Goal: Task Accomplishment & Management: Complete application form

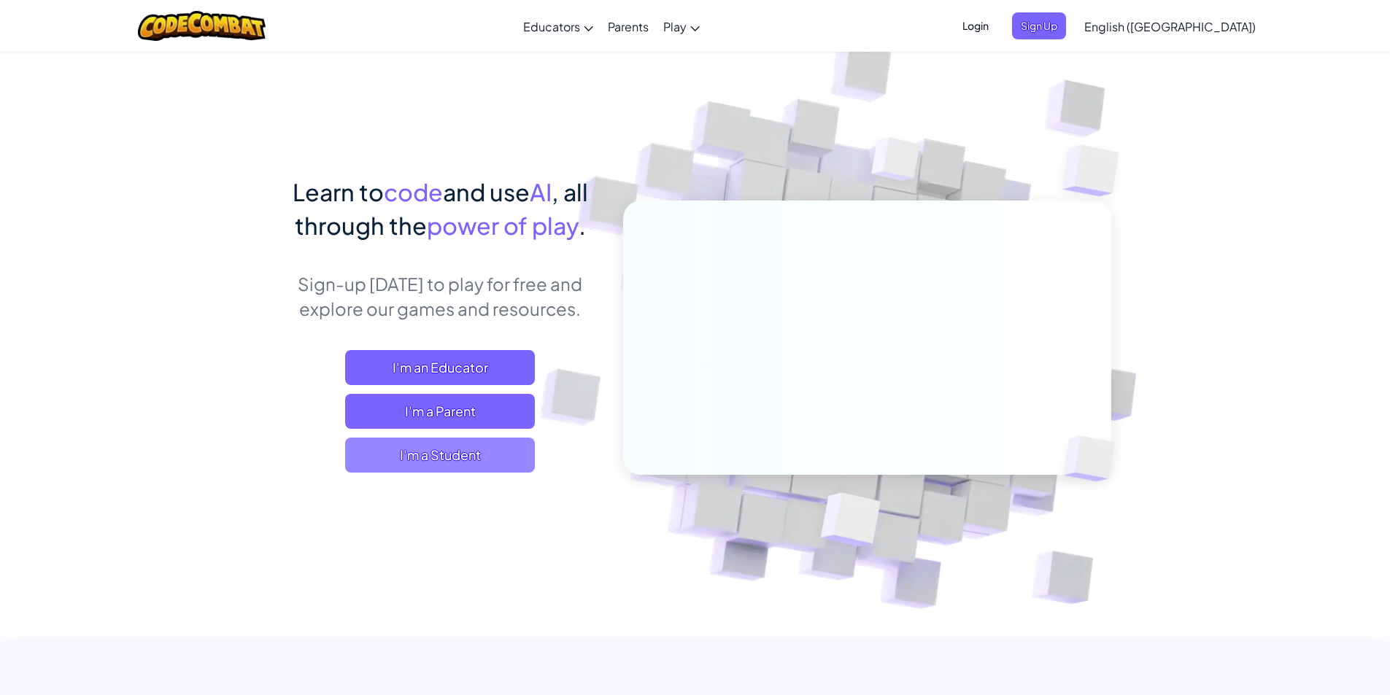
click at [425, 455] on span "I'm a Student" at bounding box center [440, 455] width 190 height 35
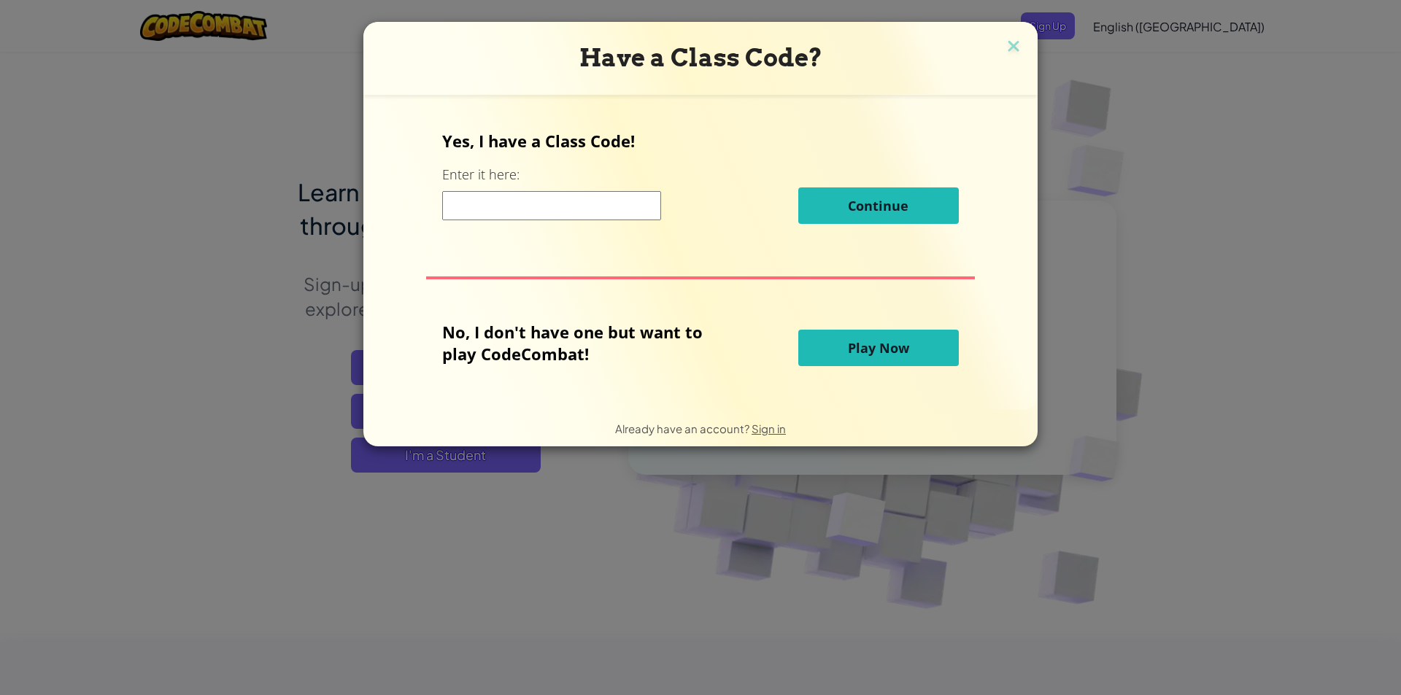
click at [477, 205] on input at bounding box center [551, 205] width 219 height 29
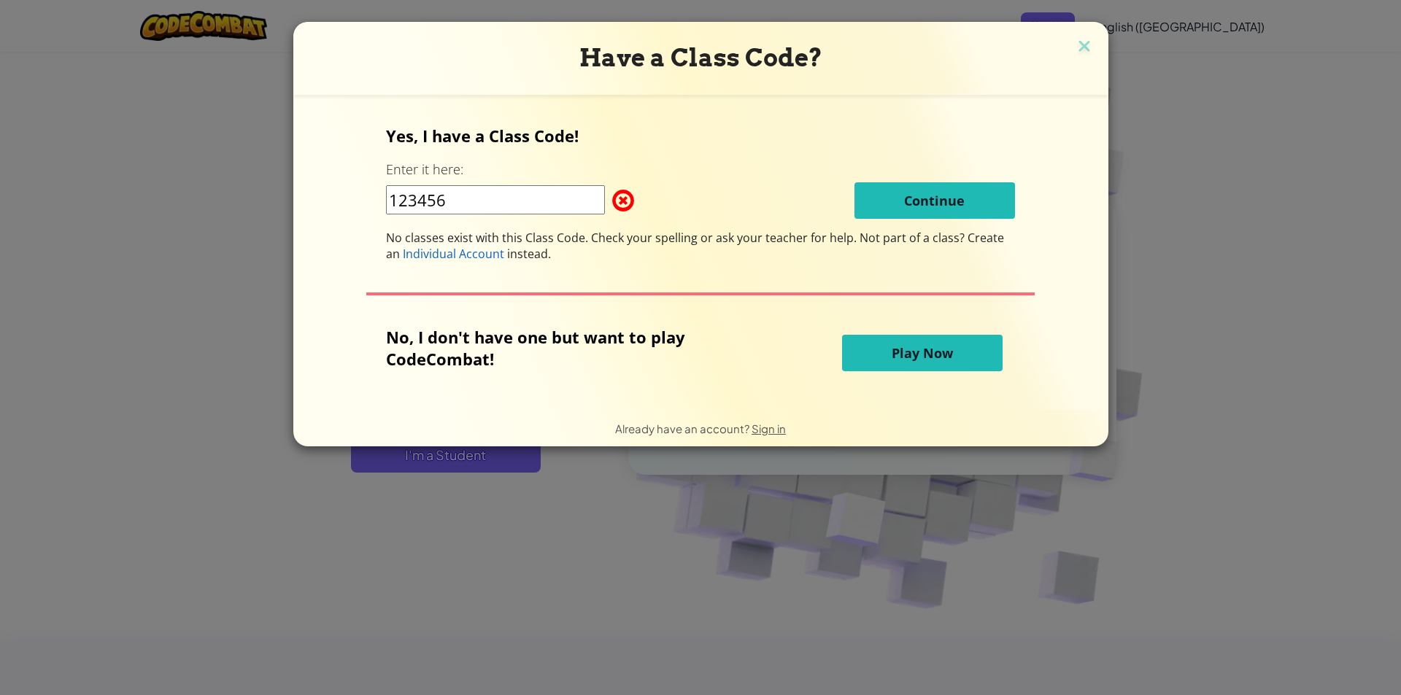
click at [627, 190] on div "123456 Continue" at bounding box center [700, 200] width 629 height 36
click at [547, 202] on input "123456" at bounding box center [495, 199] width 219 height 29
type input "1"
click at [1075, 42] on img at bounding box center [1084, 47] width 19 height 22
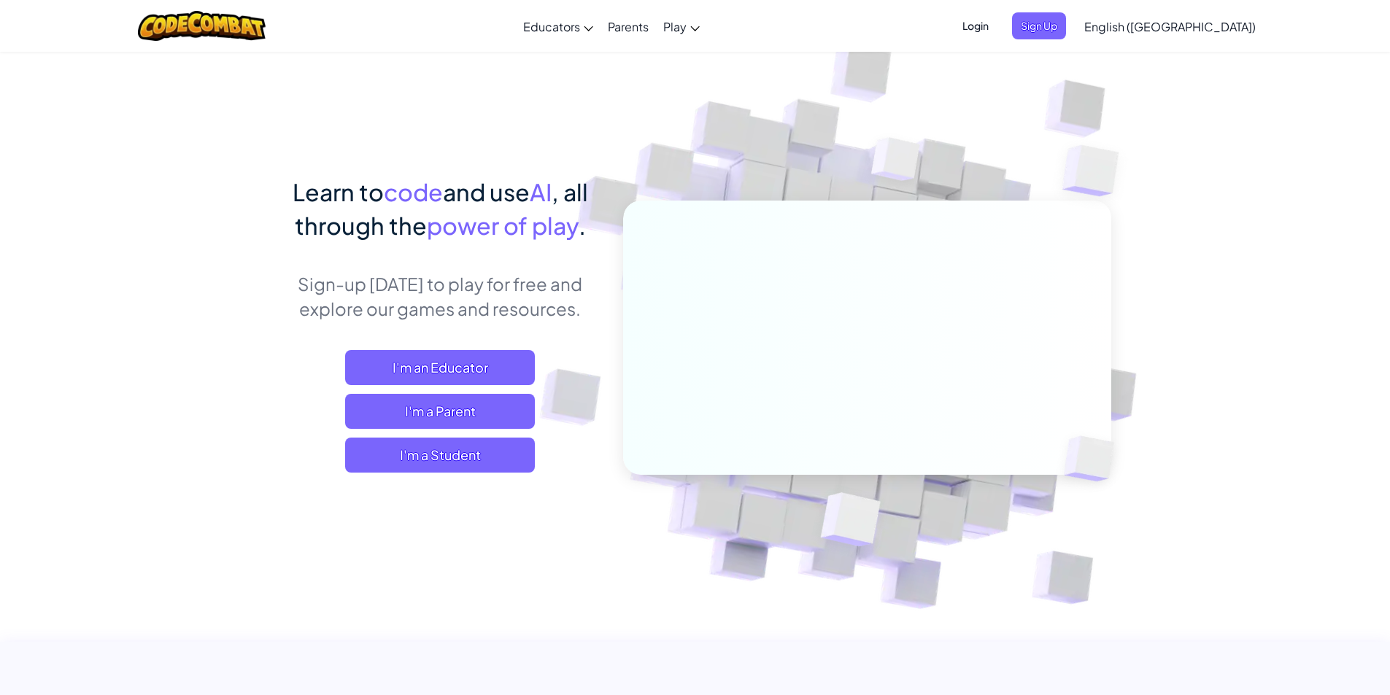
click at [997, 26] on span "Login" at bounding box center [976, 25] width 44 height 27
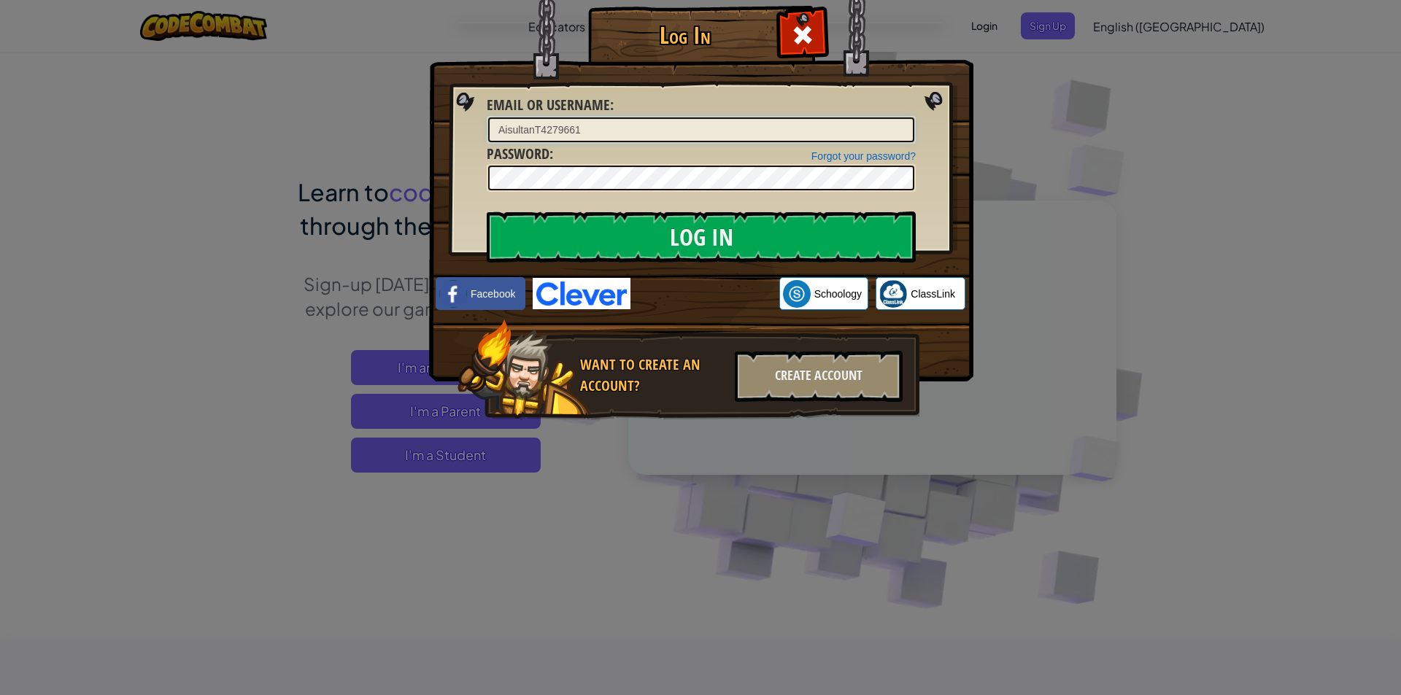
click at [651, 128] on input "AisultanT4279661" at bounding box center [701, 129] width 426 height 25
type input "A"
click at [733, 131] on input "Email or Username :" at bounding box center [701, 129] width 426 height 25
drag, startPoint x: 827, startPoint y: 127, endPoint x: 819, endPoint y: 136, distance: 11.4
click at [819, 136] on input "Email or Username :" at bounding box center [701, 129] width 426 height 25
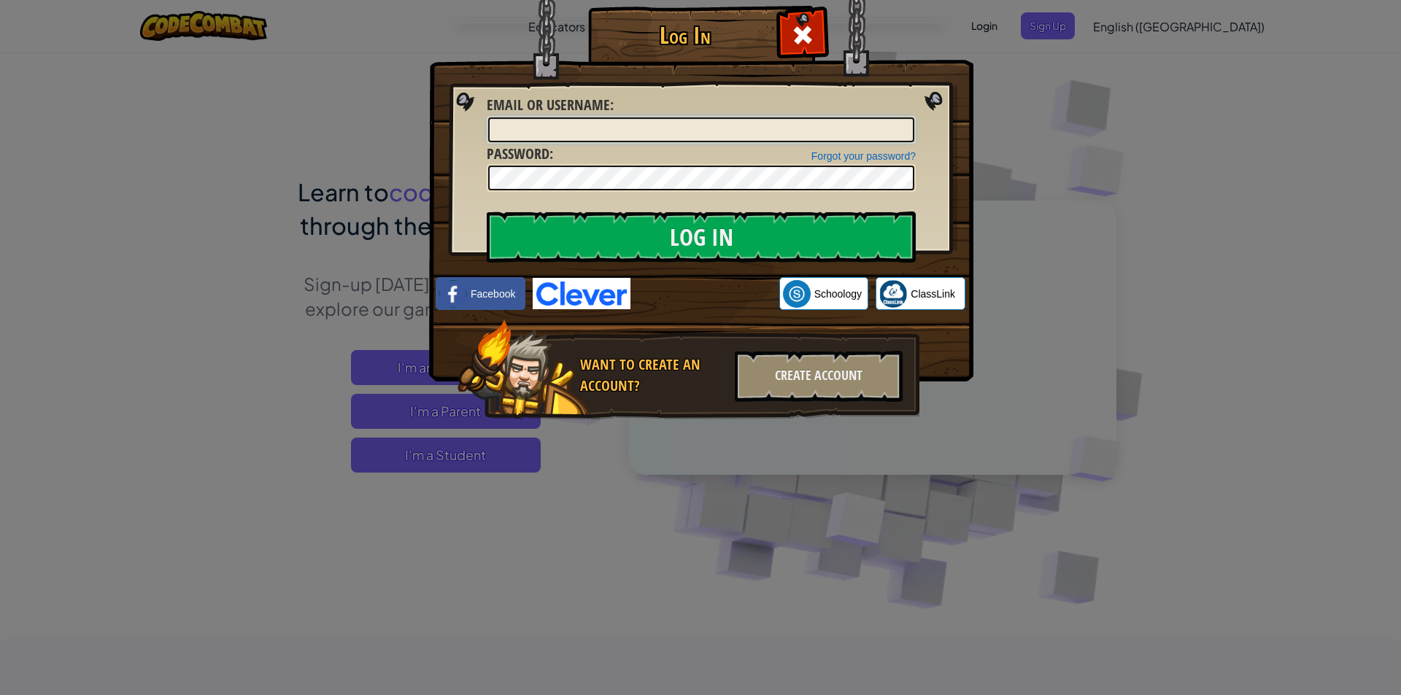
type input "f"
click at [616, 125] on input "[PERSON_NAME]" at bounding box center [701, 129] width 426 height 25
type input "AlikhanB"
drag, startPoint x: 1005, startPoint y: 140, endPoint x: 1022, endPoint y: 160, distance: 26.4
click at [1022, 160] on div "Log In Unknown Error Email or Username : AlikhanB Forgot your password? Passwor…" at bounding box center [700, 347] width 1401 height 695
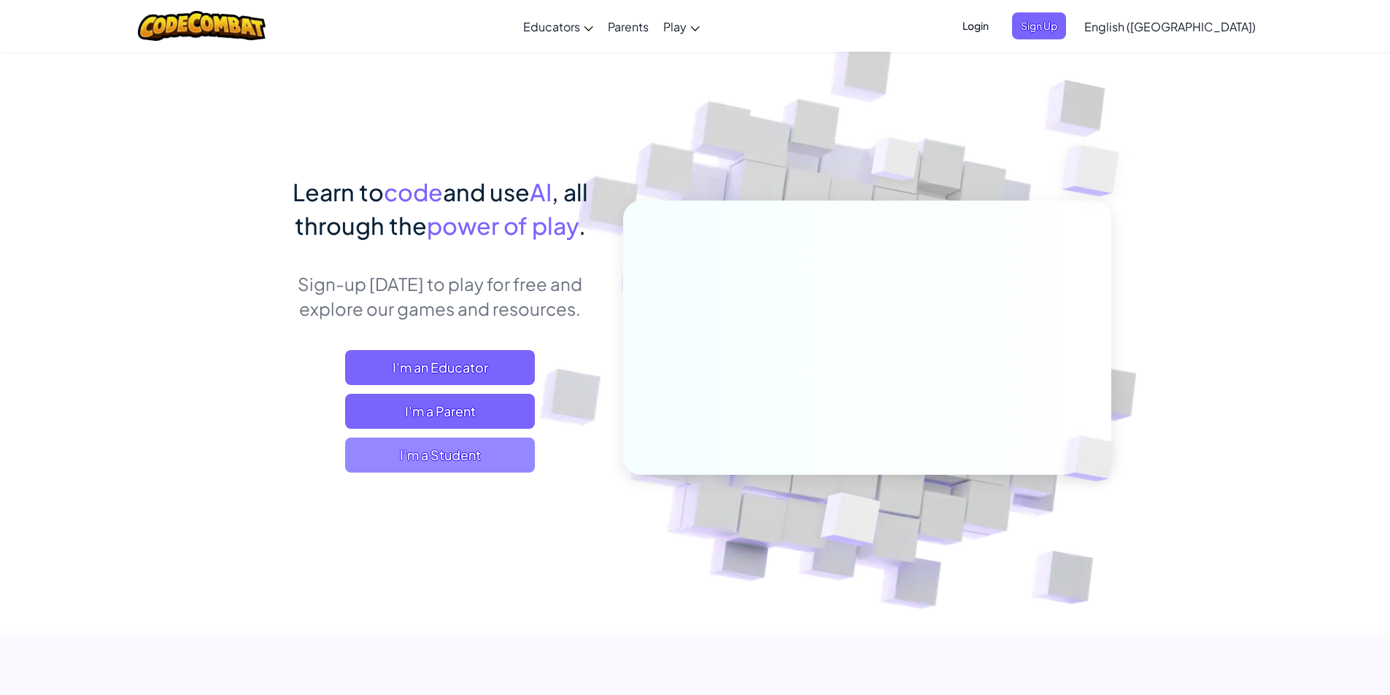
click at [486, 457] on span "I'm a Student" at bounding box center [440, 455] width 190 height 35
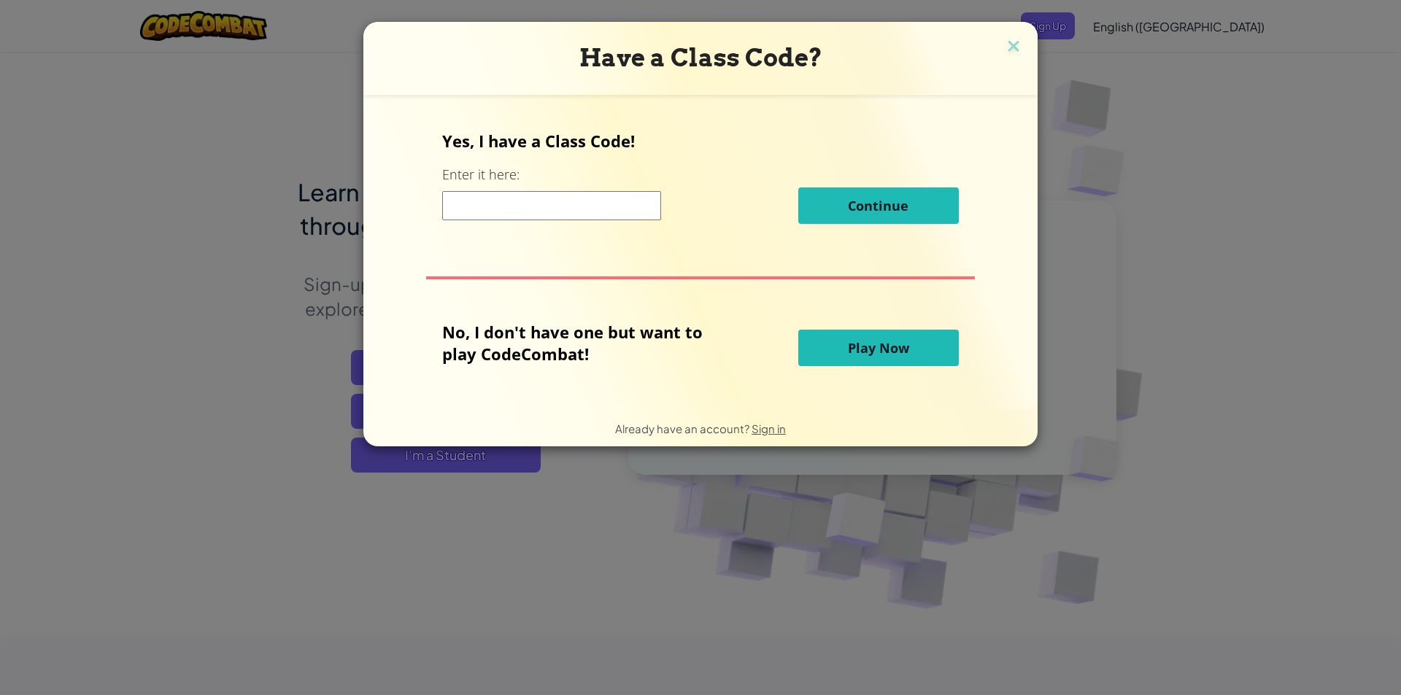
click at [717, 603] on div "Have a Class Code? Yes, I have a Class Code! Enter it here: Continue No, I don'…" at bounding box center [700, 347] width 1401 height 695
click at [1015, 37] on img at bounding box center [1013, 47] width 19 height 22
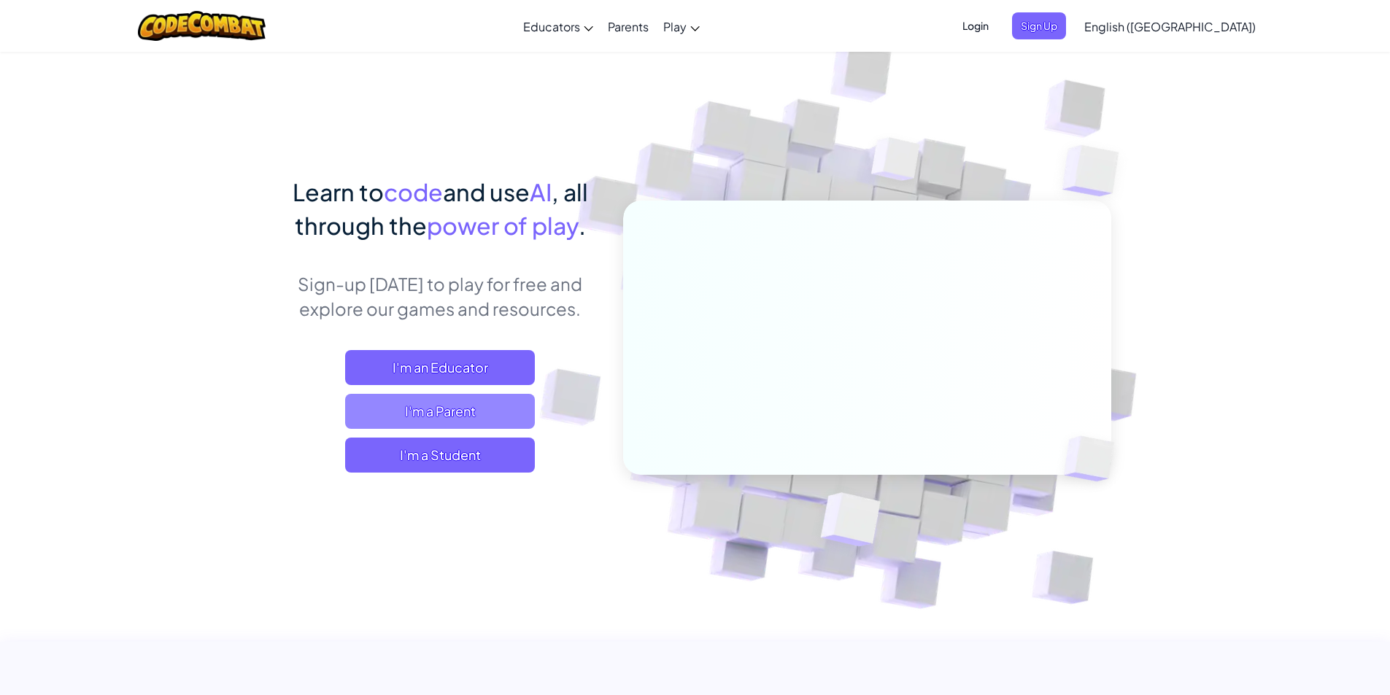
click at [470, 417] on span "I'm a Parent" at bounding box center [440, 411] width 190 height 35
